Goal: Task Accomplishment & Management: Use online tool/utility

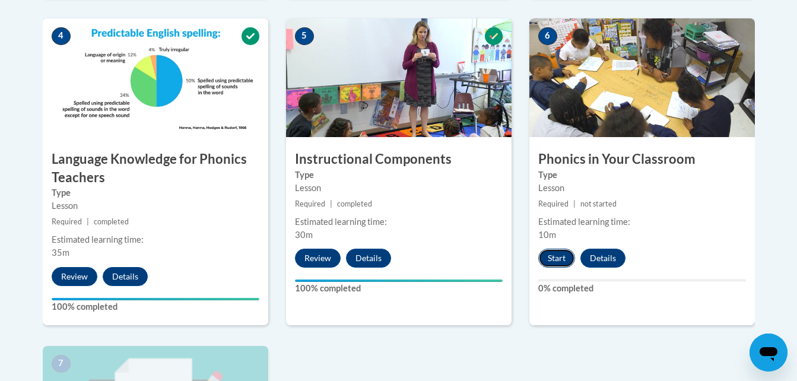
click at [559, 261] on button "Start" at bounding box center [556, 258] width 37 height 19
